Goal: Task Accomplishment & Management: Use online tool/utility

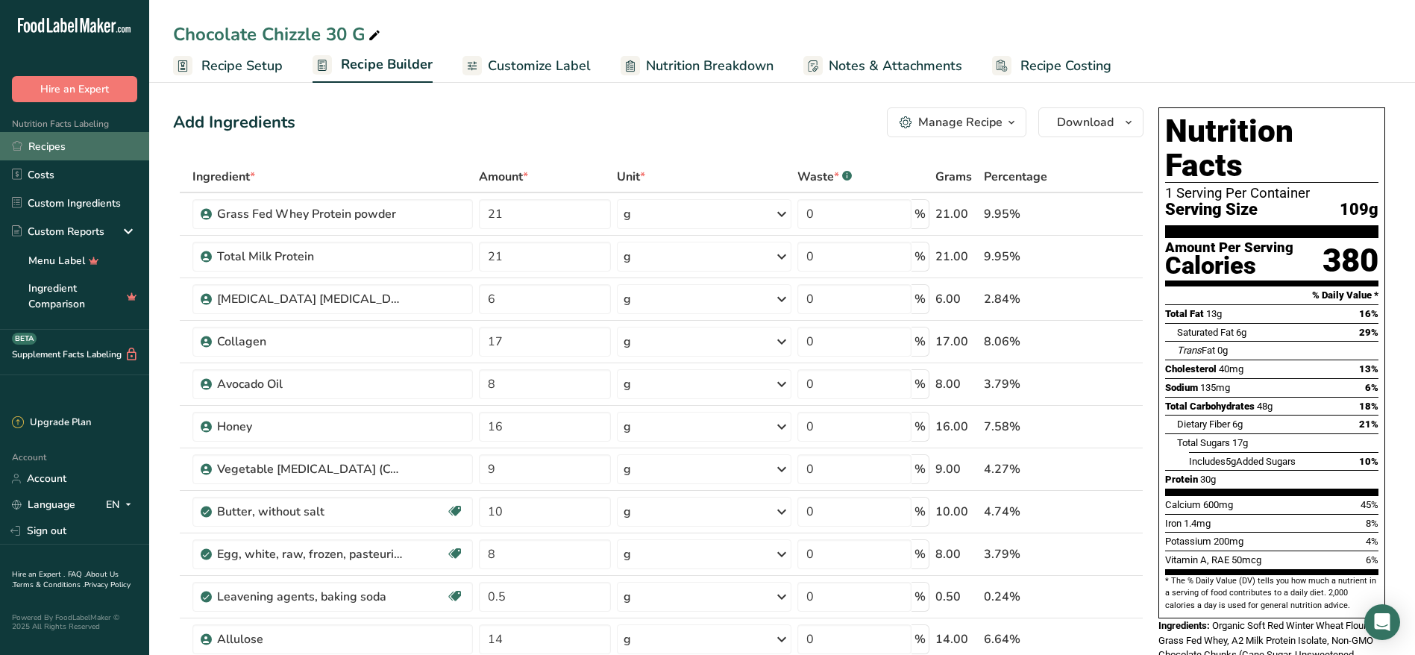
click at [69, 141] on link "Recipes" at bounding box center [74, 146] width 149 height 28
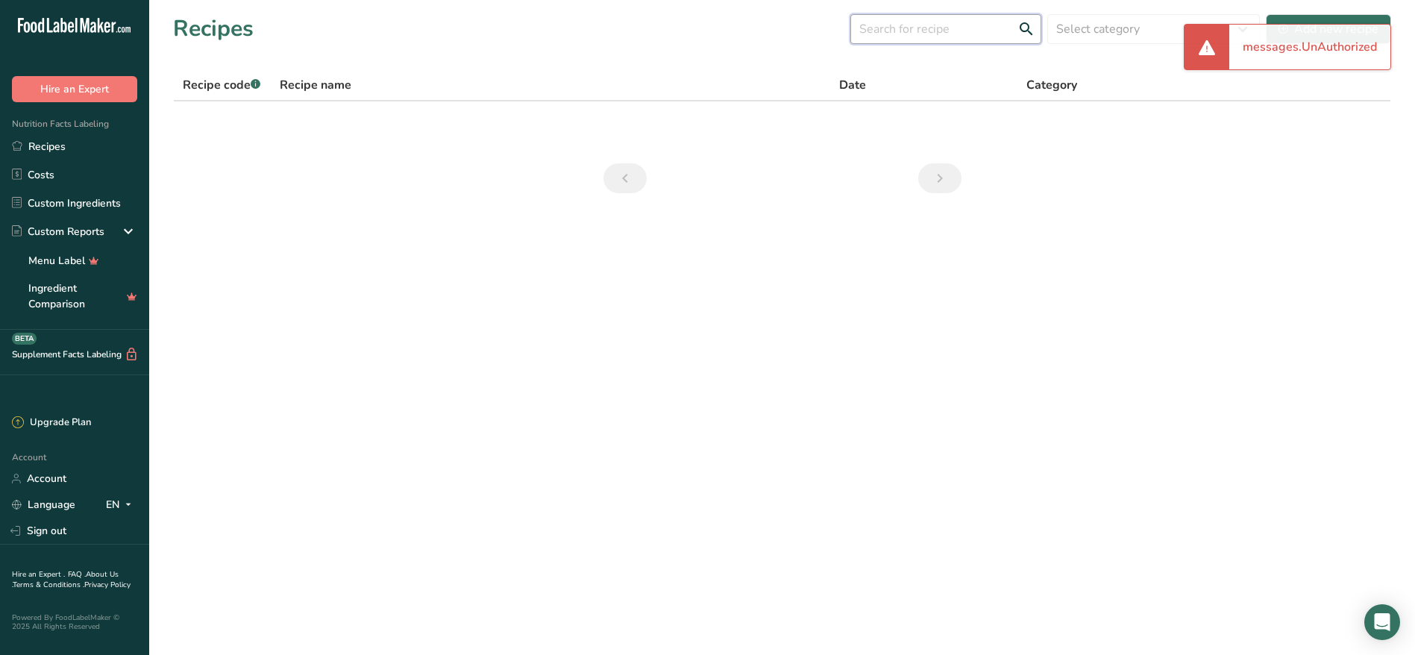
click at [940, 37] on input "text" at bounding box center [945, 29] width 191 height 30
type input "smores"
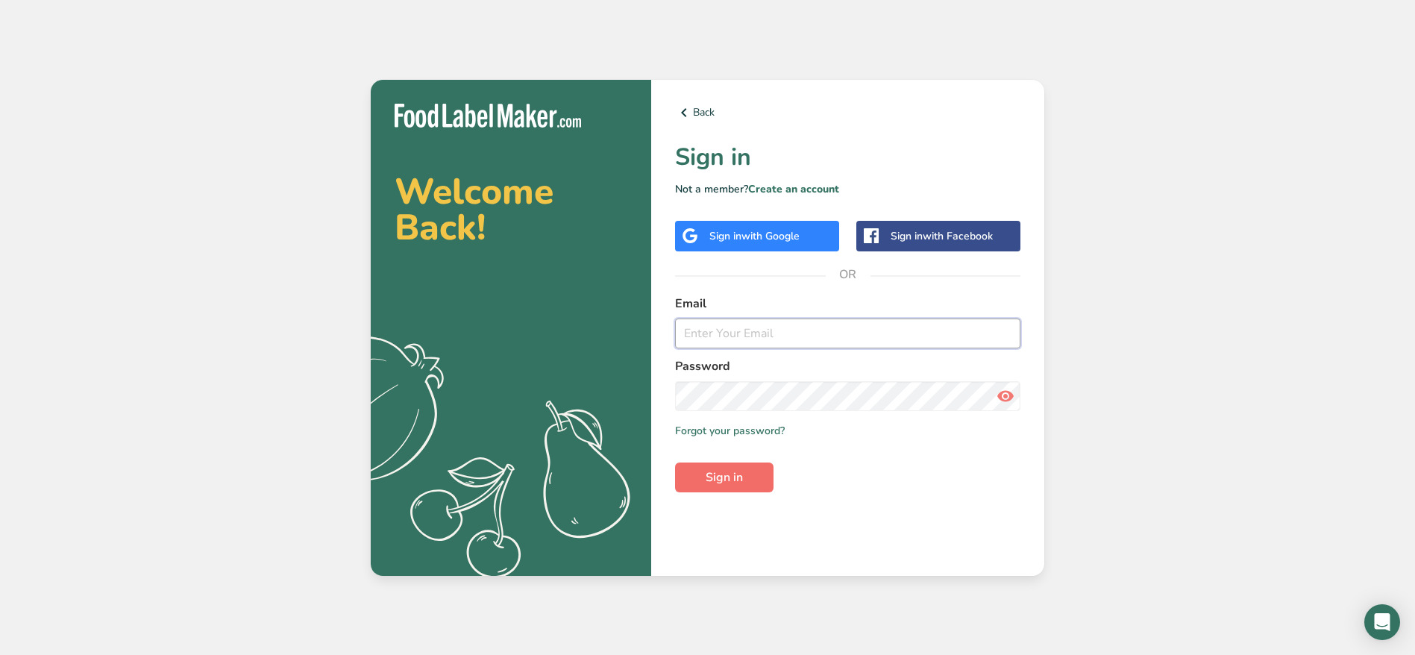
type input "[PERSON_NAME][EMAIL_ADDRESS][DOMAIN_NAME]"
click at [714, 471] on span "Sign in" at bounding box center [723, 477] width 37 height 18
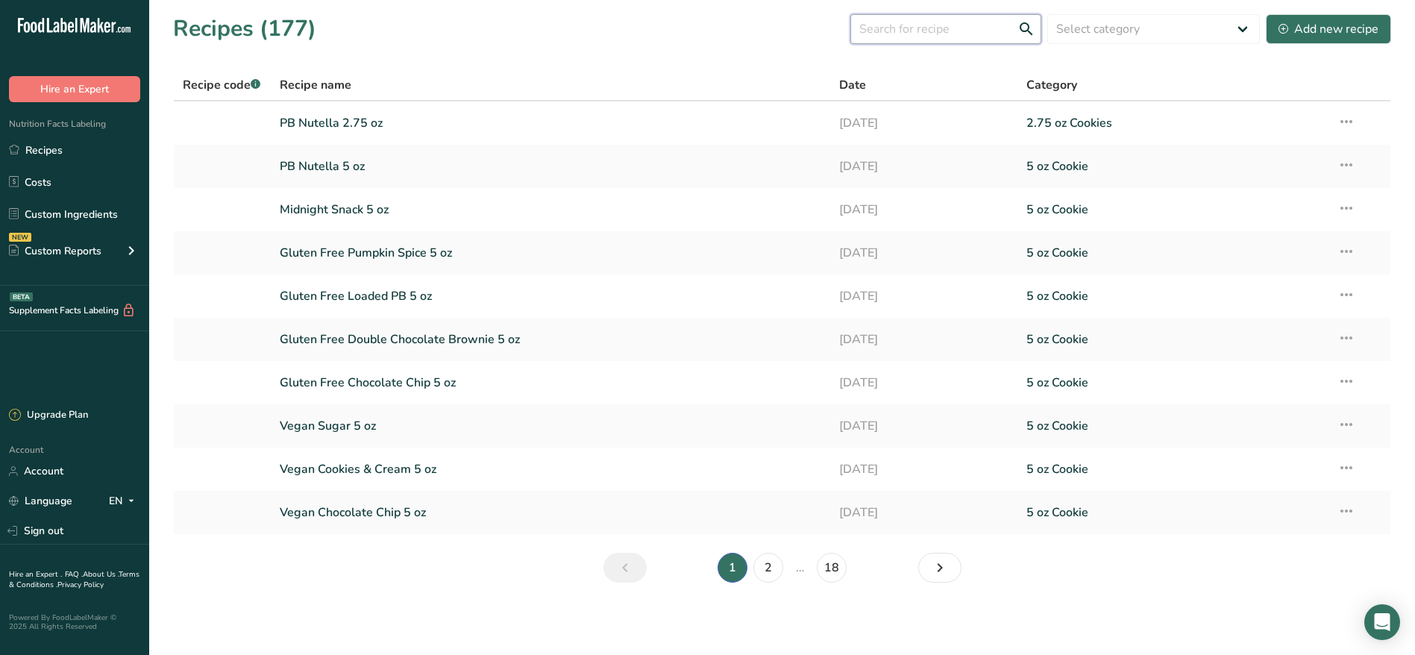
click at [948, 25] on input "text" at bounding box center [945, 29] width 191 height 30
type input "smores"
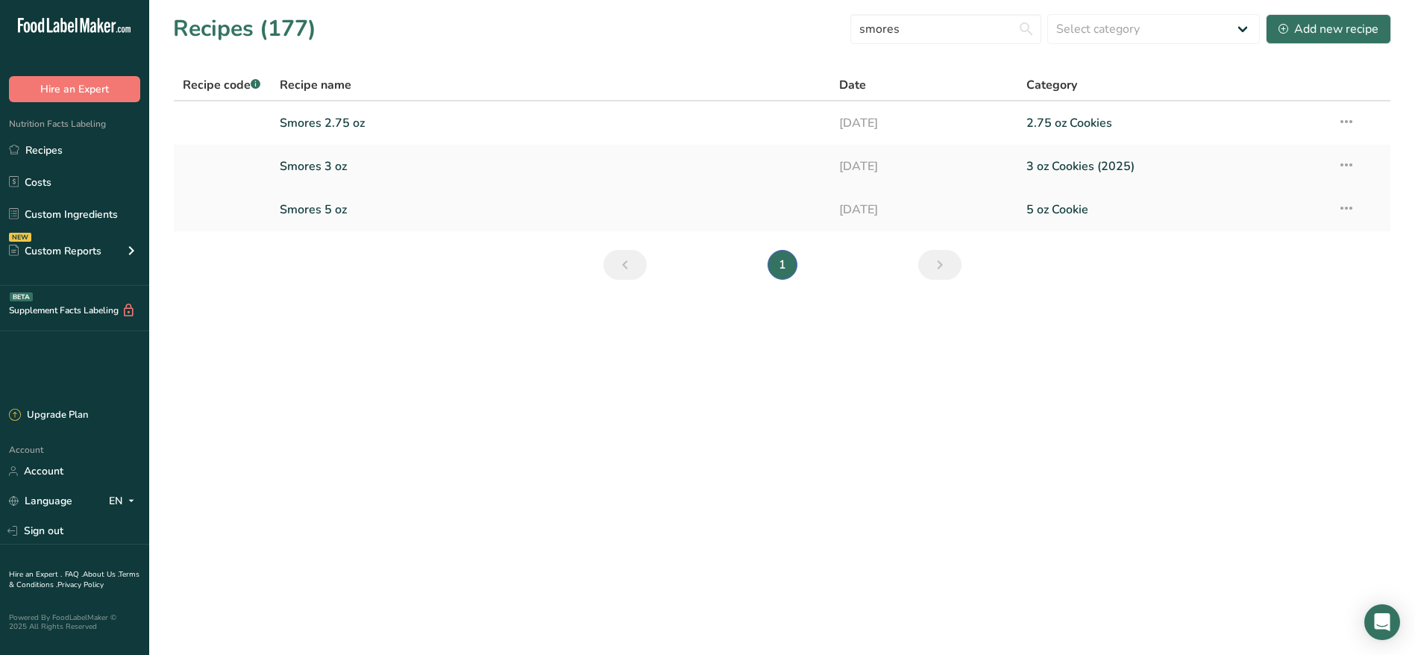
click at [318, 198] on link "Smores 5 oz" at bounding box center [551, 209] width 542 height 31
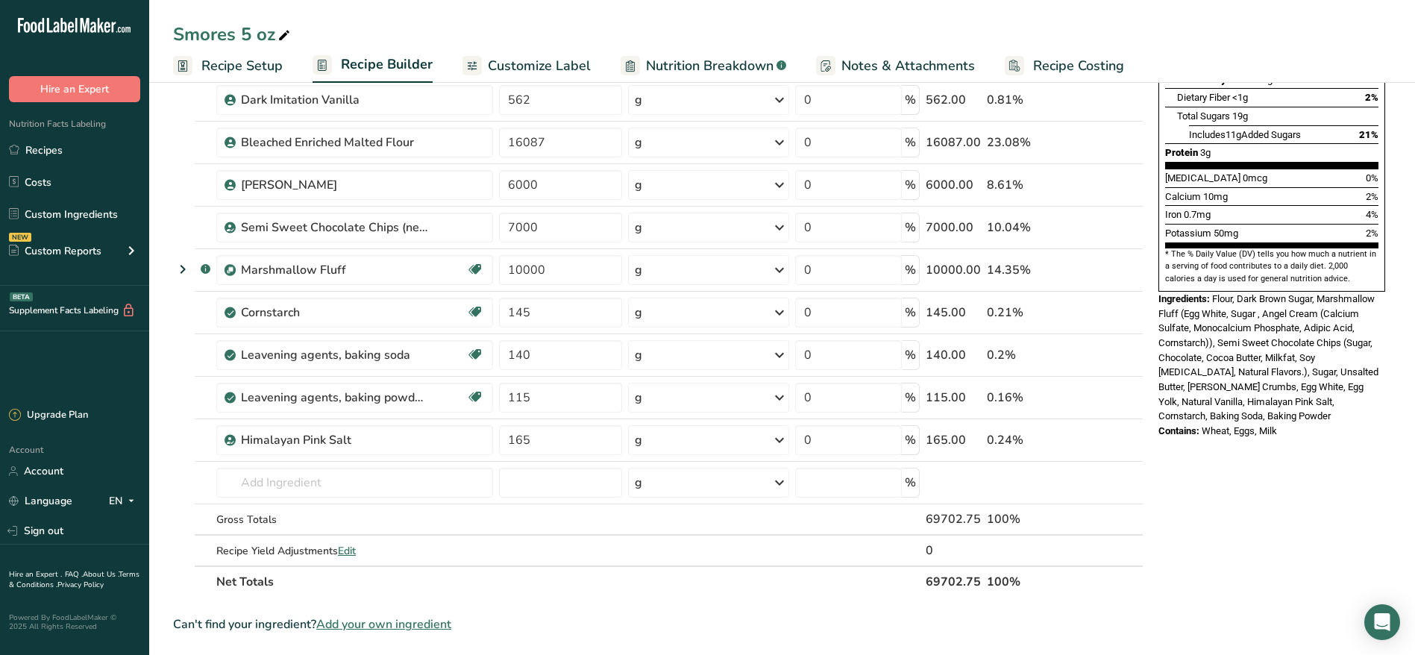
scroll to position [337, 0]
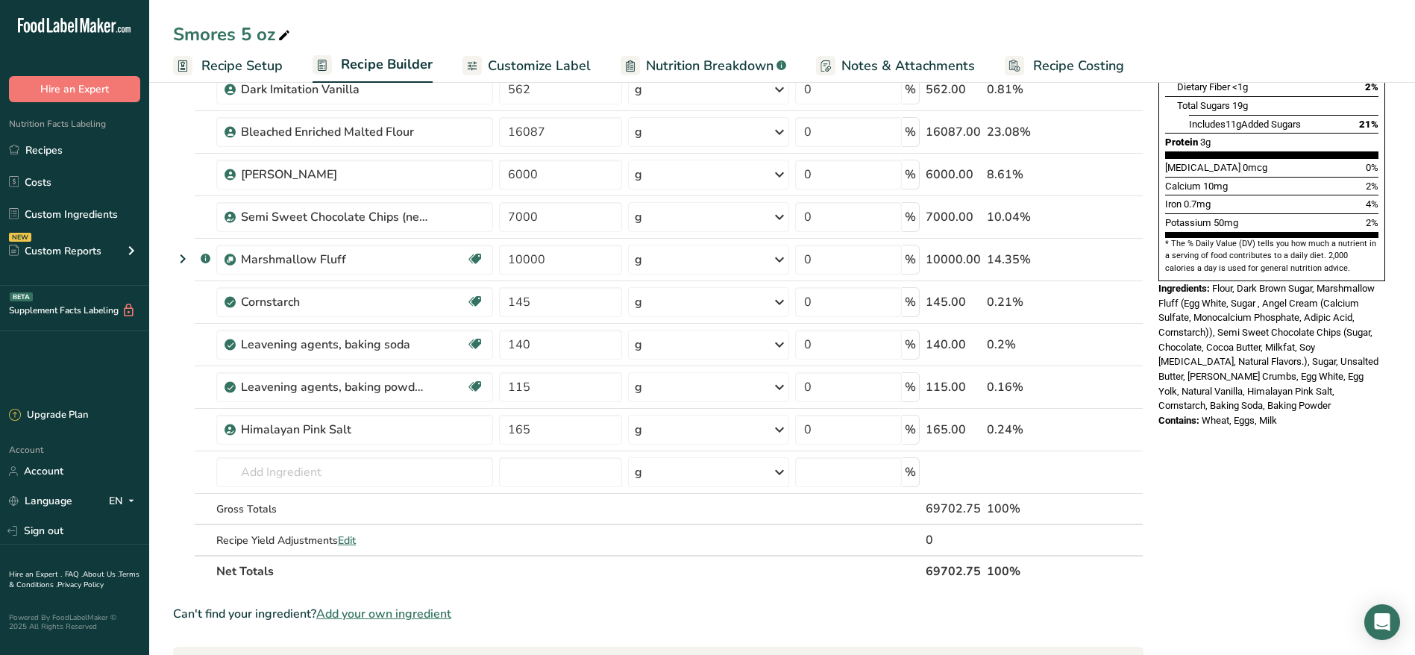
click at [1144, 471] on div "Add Ingredients Manage Recipe Delete Recipe Duplicate Recipe Scale Recipe Save …" at bounding box center [662, 419] width 979 height 1310
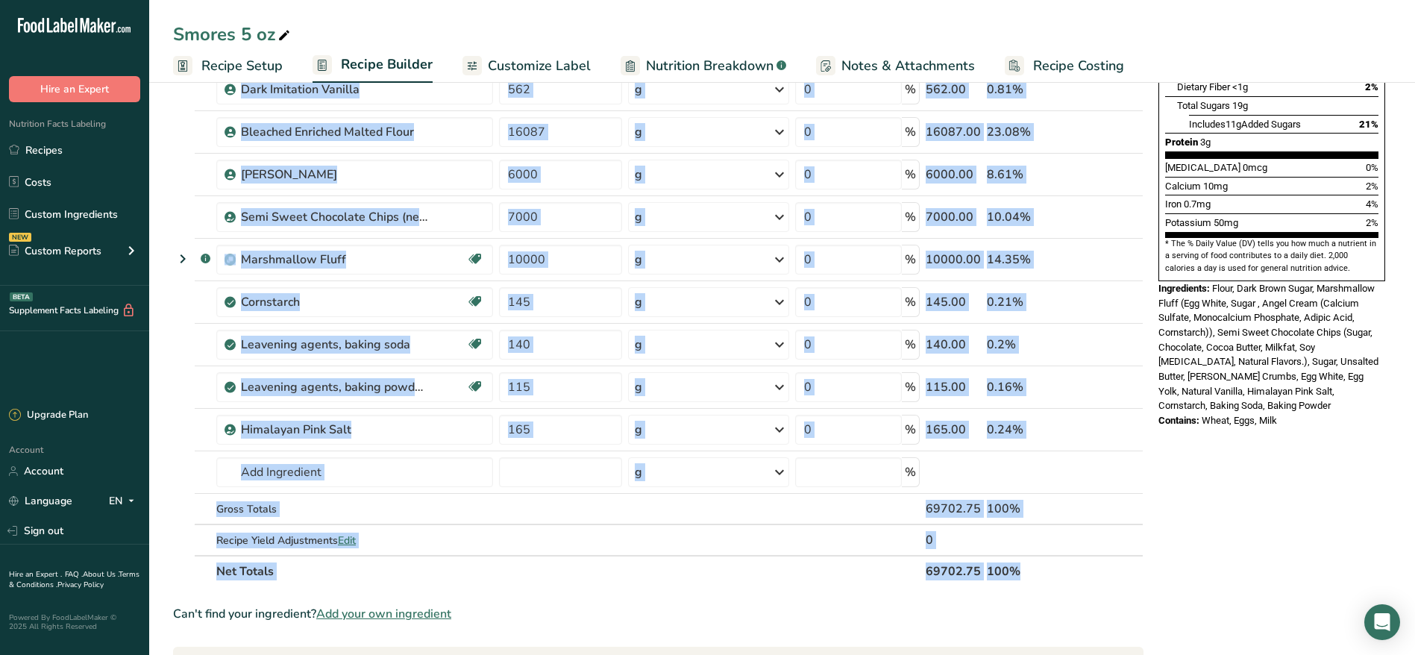
click at [1144, 471] on div "Add Ingredients Manage Recipe Delete Recipe Duplicate Recipe Scale Recipe Save …" at bounding box center [662, 419] width 979 height 1310
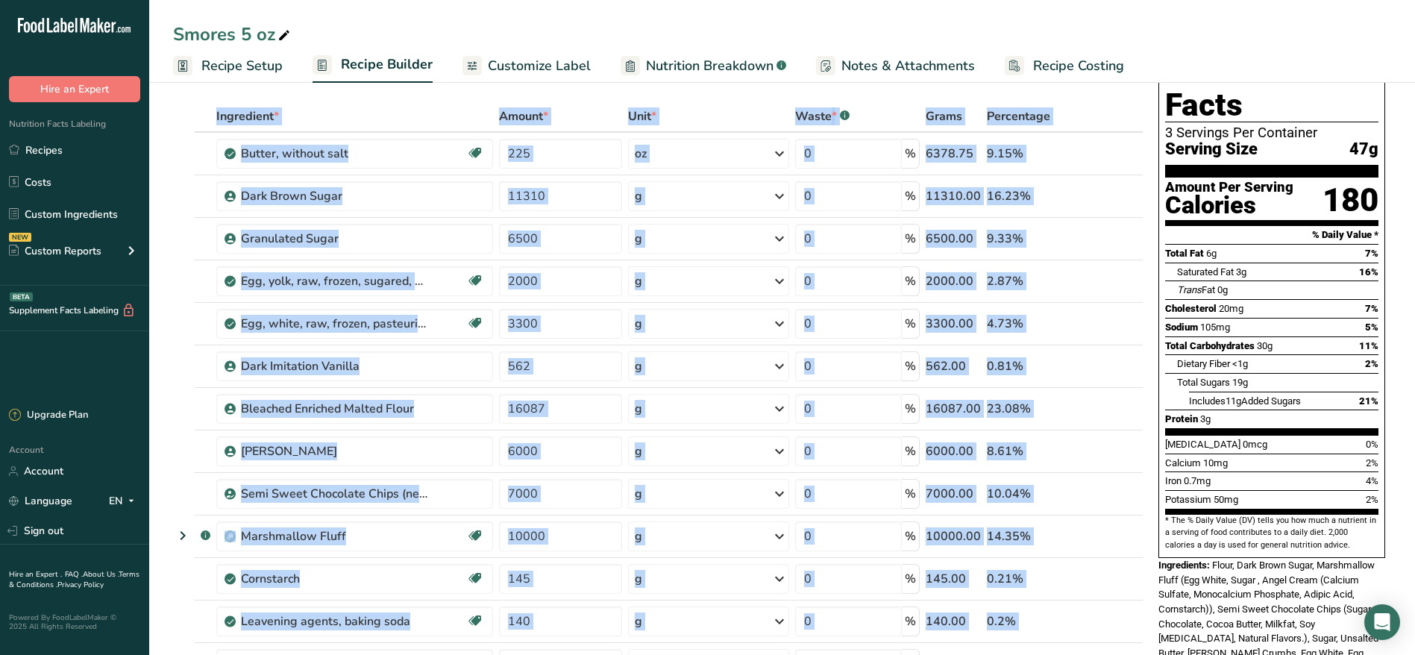
scroll to position [62, 0]
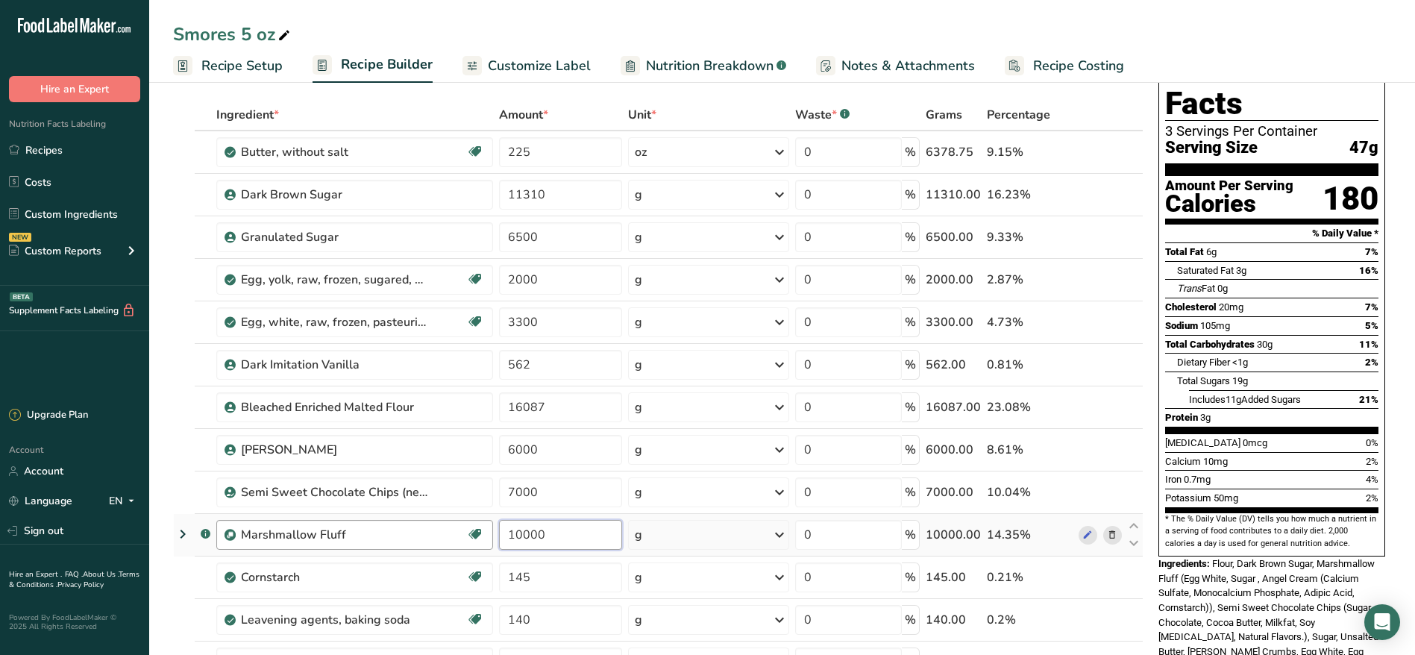
drag, startPoint x: 550, startPoint y: 531, endPoint x: 412, endPoint y: 538, distance: 138.1
click at [412, 538] on tr ".a-a{fill:#347362;}.b-a{fill:#fff;} Marshmallow Fluff Dairy free Gluten free Ve…" at bounding box center [658, 535] width 969 height 43
type input "16660"
click at [1259, 556] on div "Ingredients: Flour, Dark Brown Sugar, Marshmallow Fluff (Egg White, Sugar , Ang…" at bounding box center [1271, 622] width 227 height 132
drag, startPoint x: 559, startPoint y: 371, endPoint x: 415, endPoint y: 361, distance: 144.3
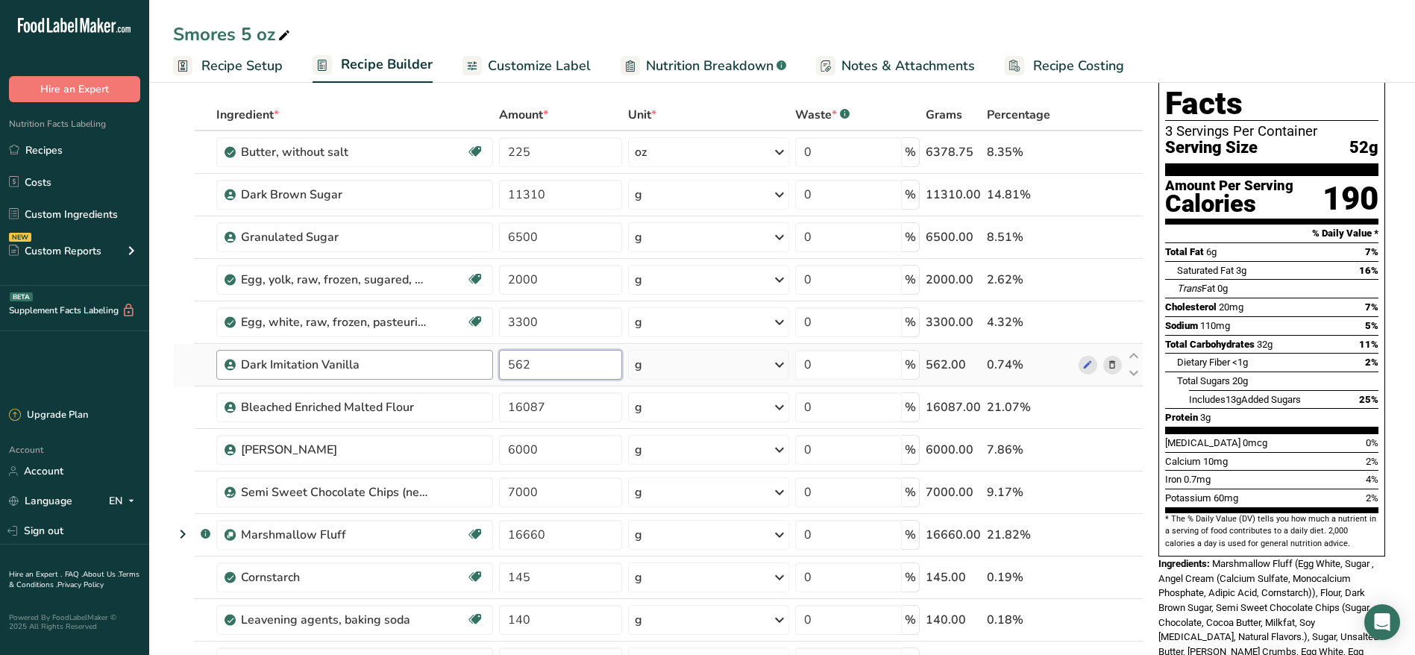
click at [415, 361] on tr "Dark Imitation Vanilla 562 g Weight Units g kg mg See more Volume Units l Volum…" at bounding box center [658, 365] width 969 height 43
type input "668"
click at [1285, 583] on span "Marshmallow Fluff (Egg White, Sugar , Angel Cream (Calcium Sulfate, Monocalcium…" at bounding box center [1268, 622] width 220 height 129
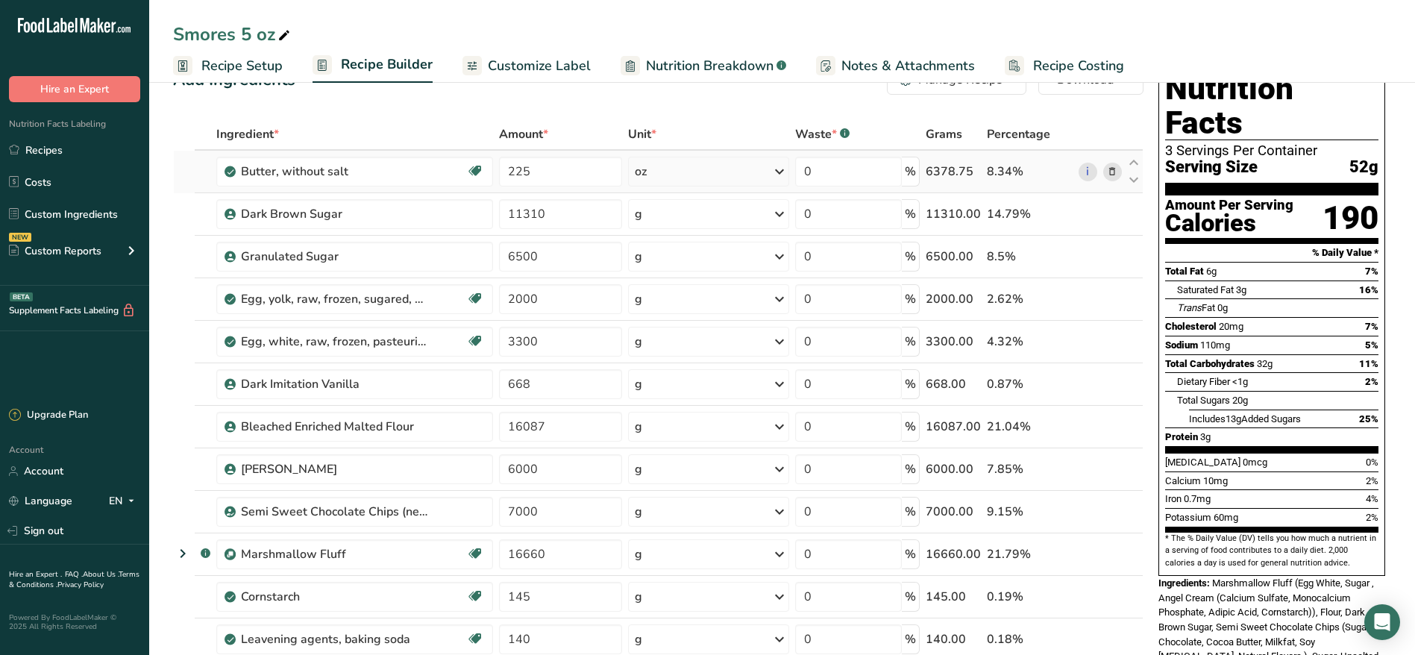
scroll to position [0, 0]
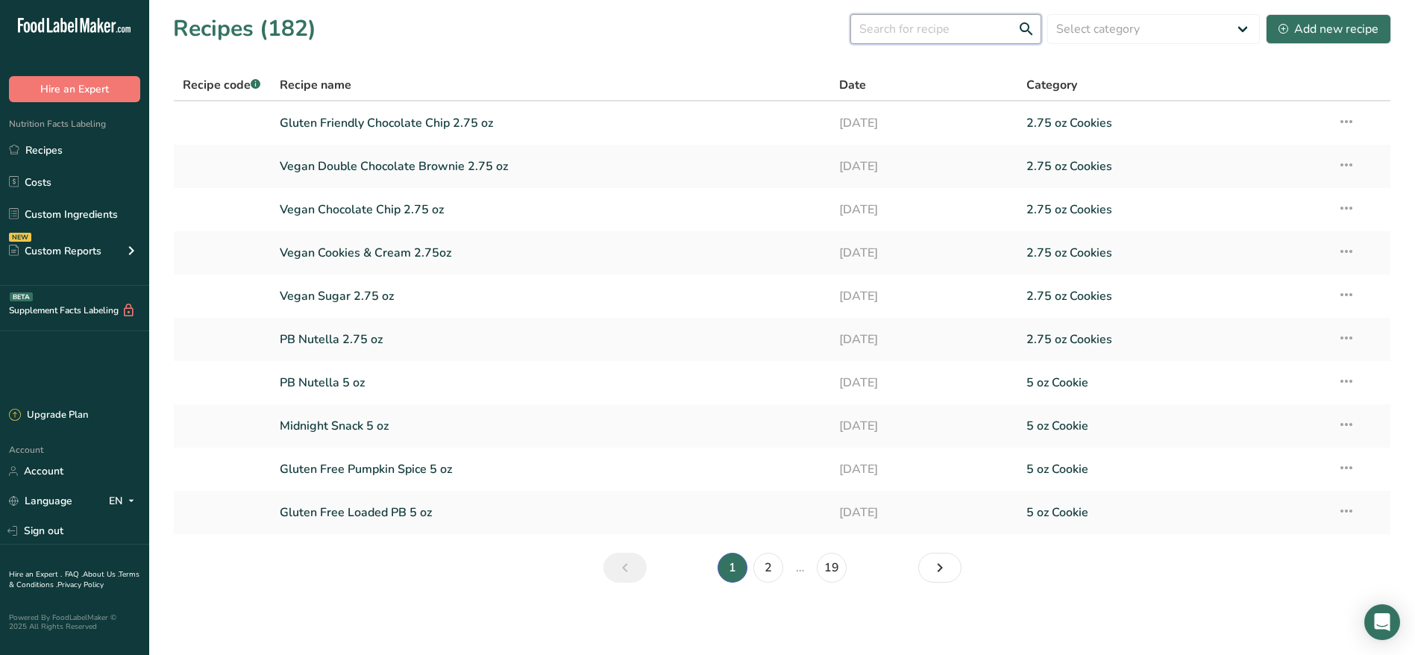
click at [921, 38] on input "text" at bounding box center [945, 29] width 191 height 30
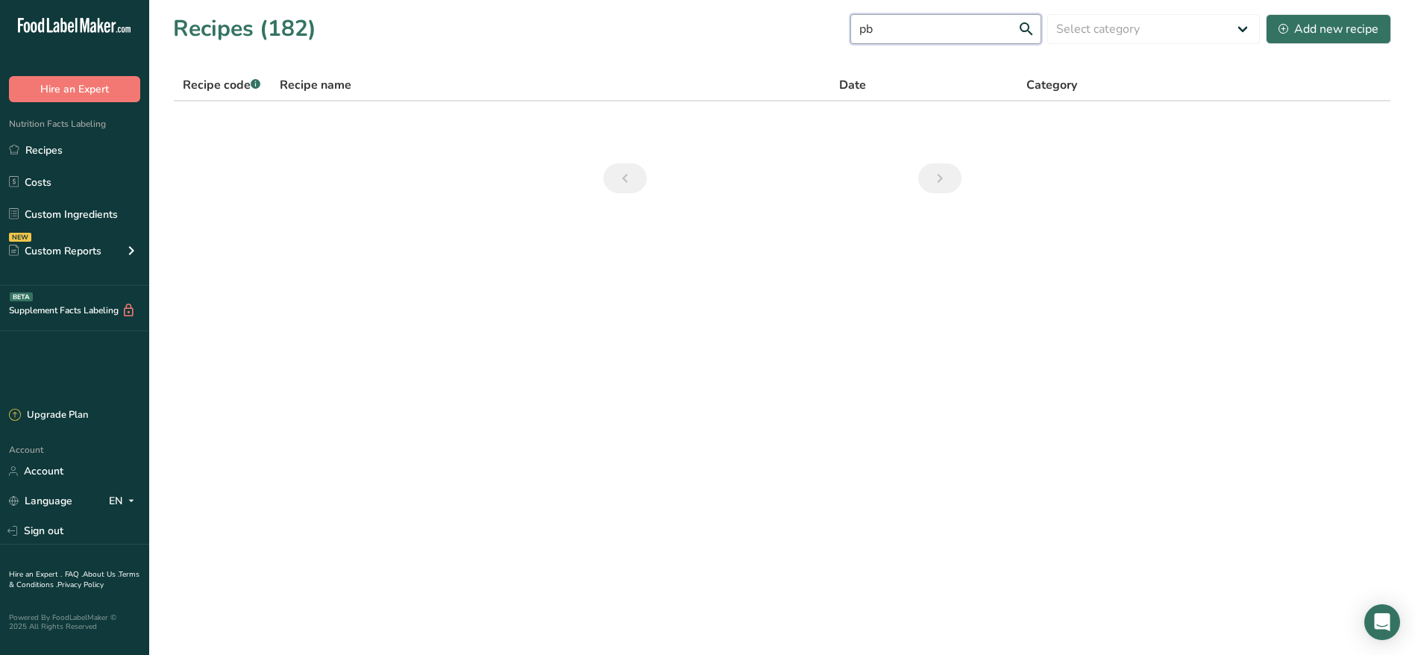
type input "p"
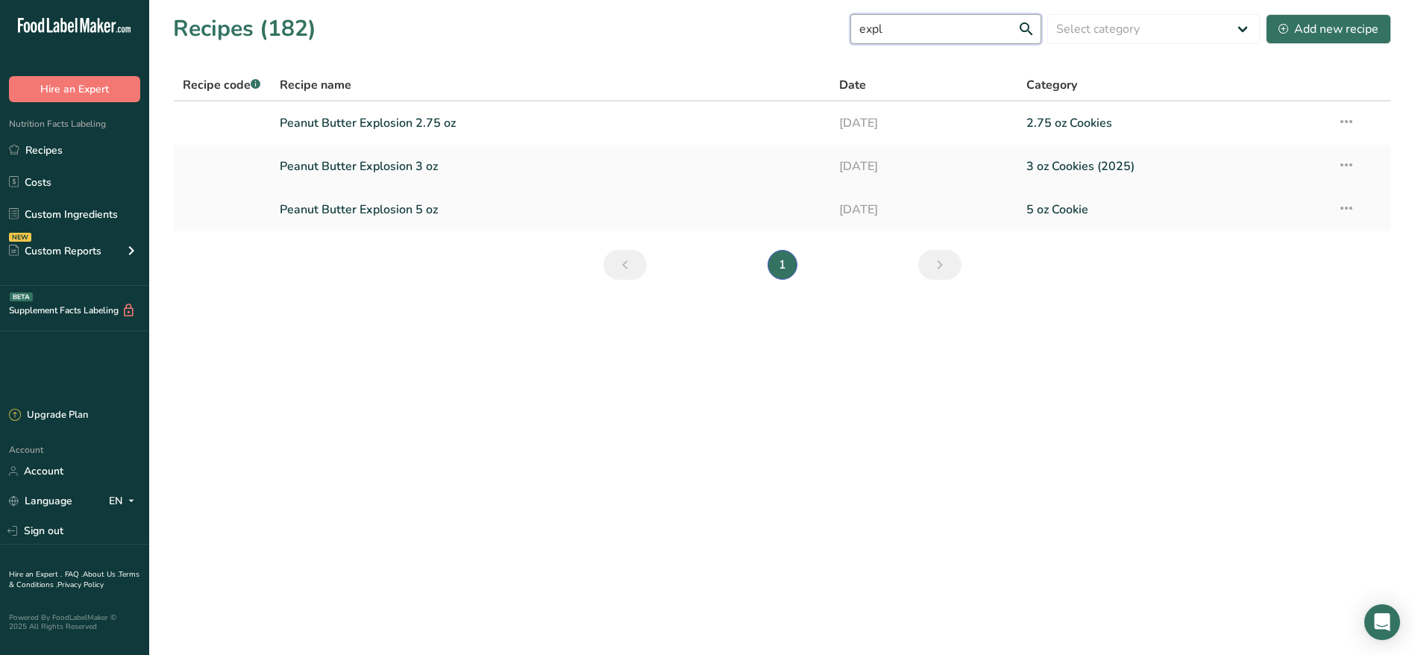
type input "expl"
click at [402, 215] on link "Peanut Butter Explosion 5 oz" at bounding box center [551, 209] width 542 height 31
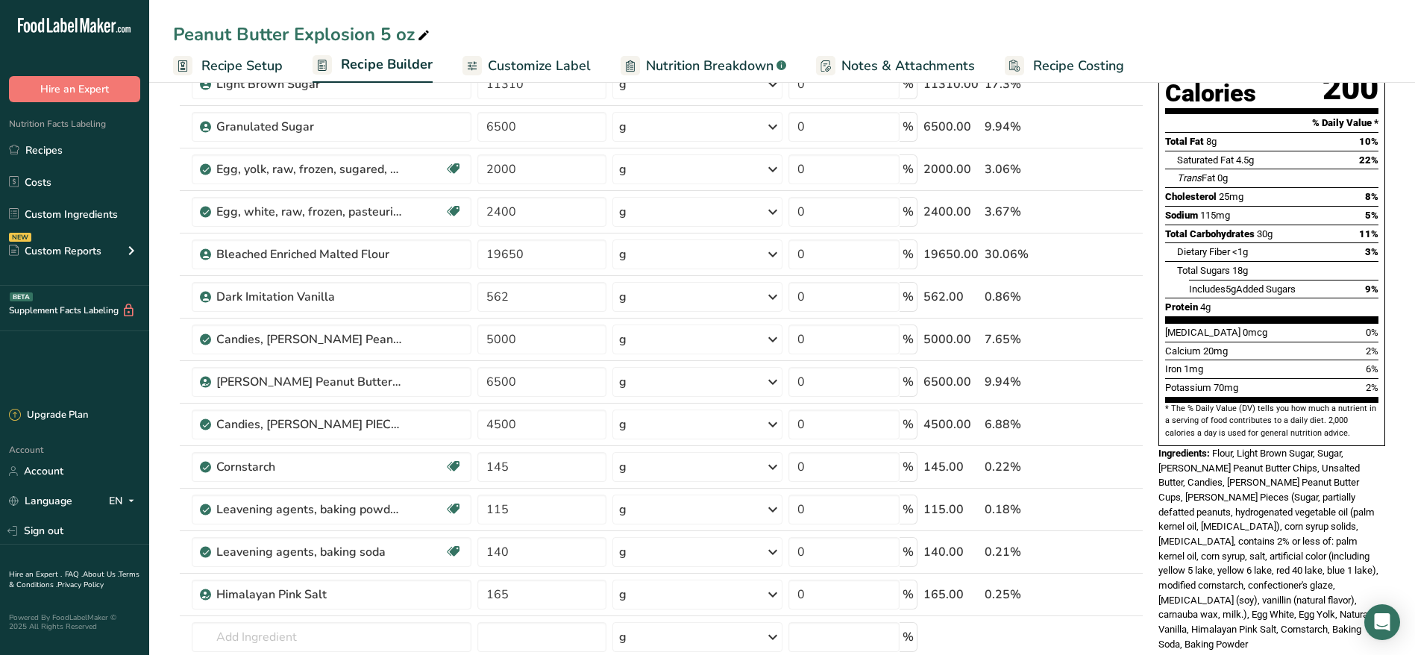
scroll to position [183, 0]
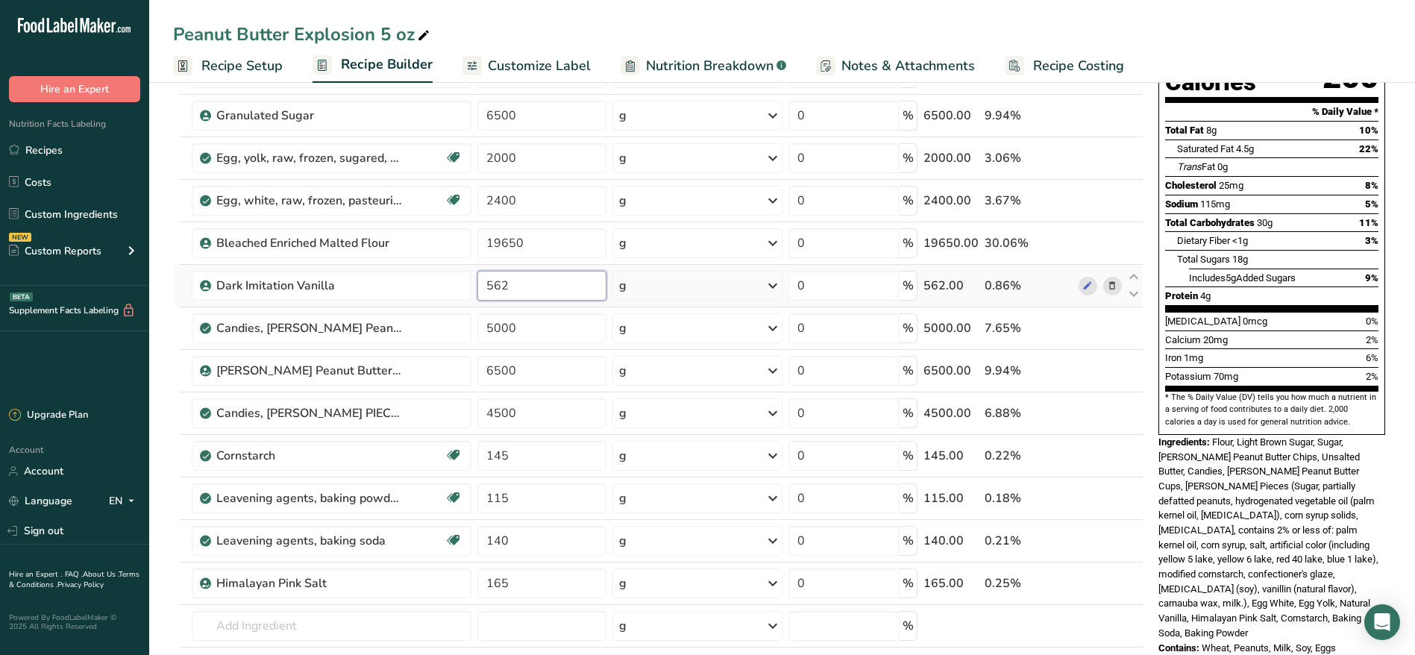
click at [525, 288] on input "562" at bounding box center [541, 286] width 129 height 30
drag, startPoint x: 525, startPoint y: 288, endPoint x: 366, endPoint y: 280, distance: 159.0
click at [366, 280] on tr "Dark Imitation Vanilla 562 g Weight Units g kg mg See more Volume Units l Volum…" at bounding box center [658, 286] width 969 height 43
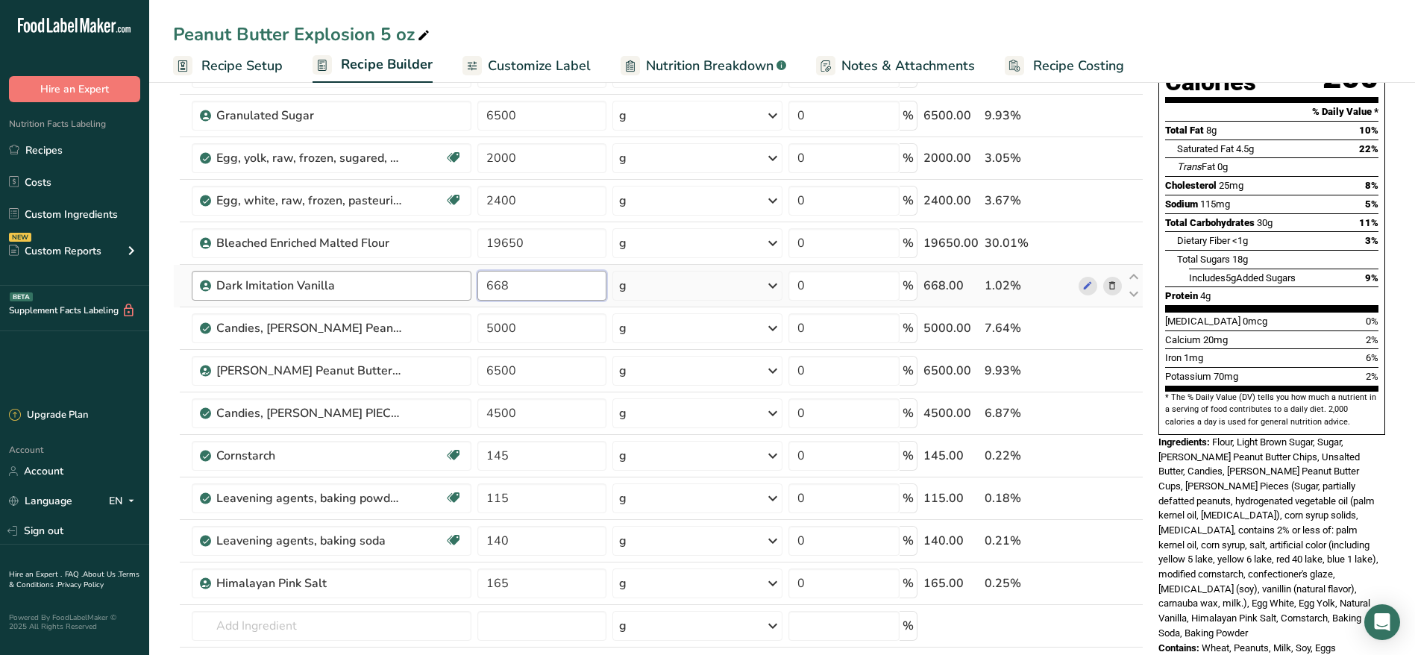
type input "668"
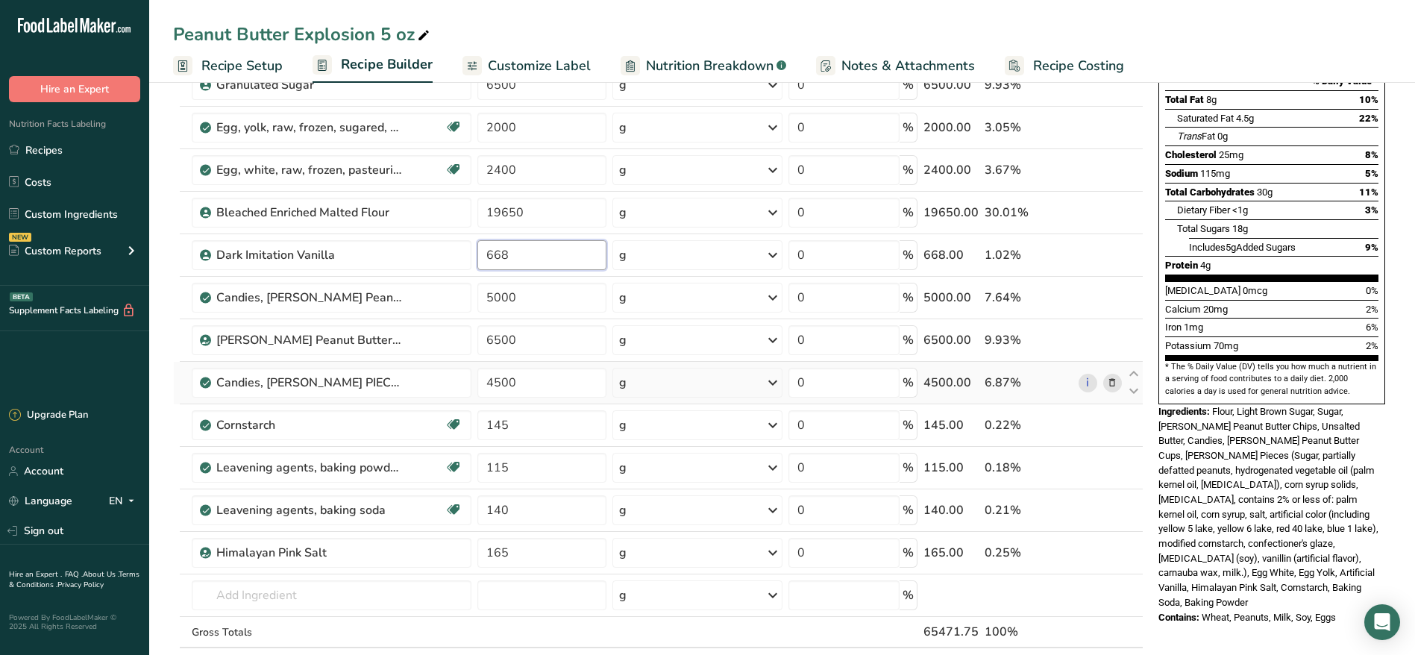
scroll to position [201, 0]
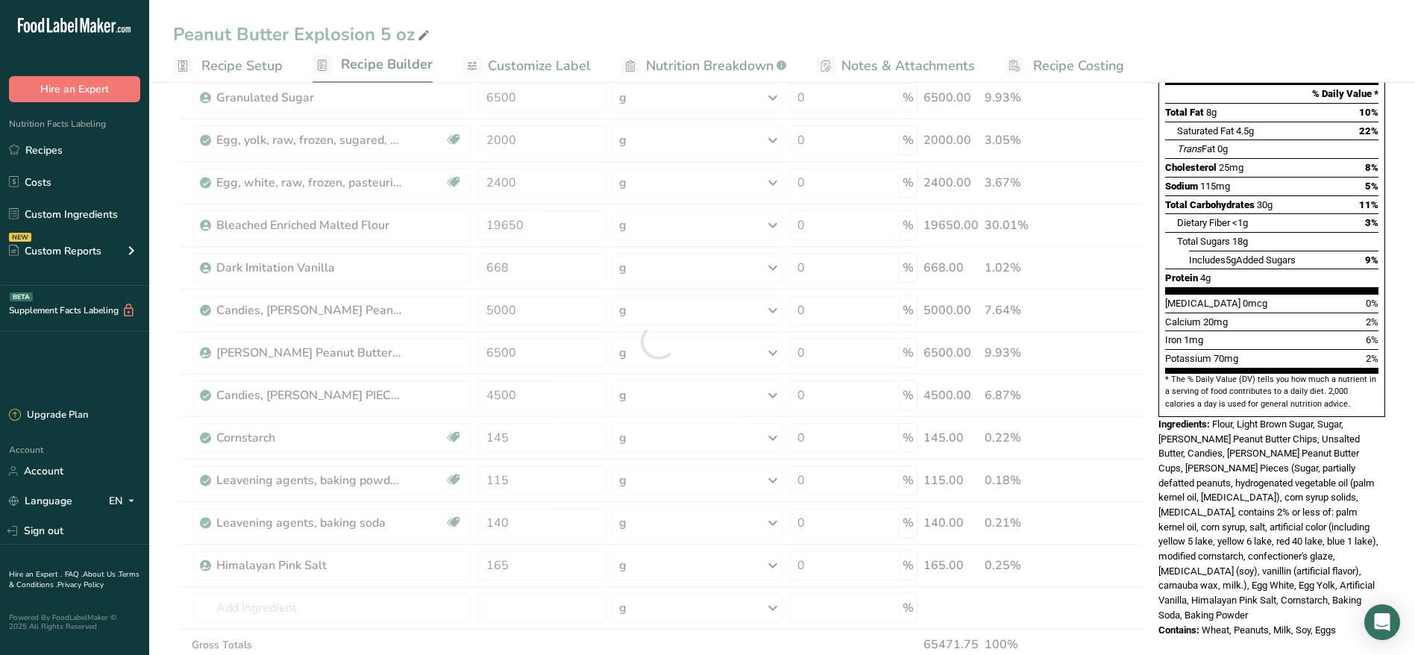
click at [1189, 611] on div "Nutrition Facts 3 Servings Per Container Serving Size 47g Amount Per Serving Ca…" at bounding box center [1271, 555] width 239 height 1310
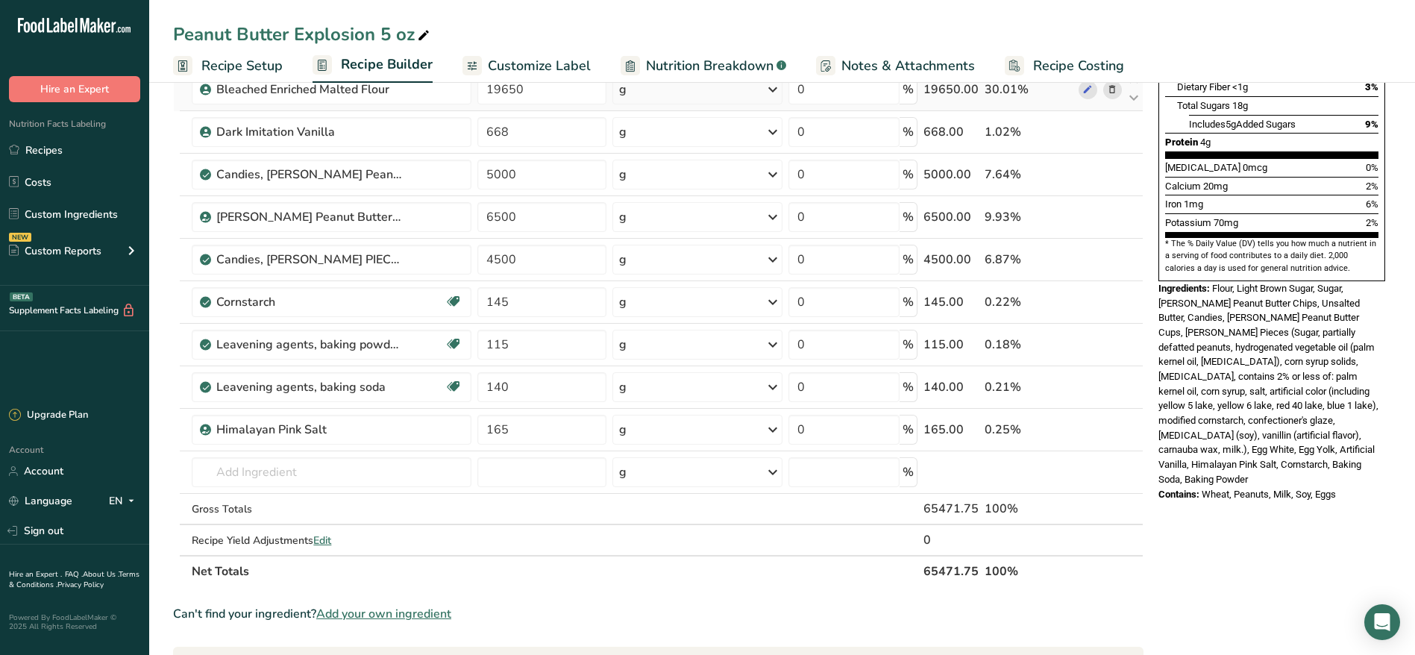
scroll to position [339, 0]
